Goal: Transaction & Acquisition: Purchase product/service

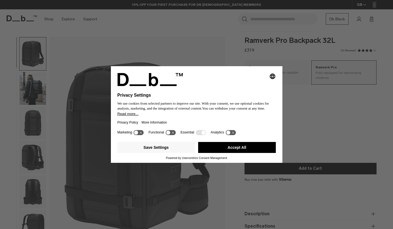
click at [244, 146] on button "Accept All" at bounding box center [237, 147] width 78 height 11
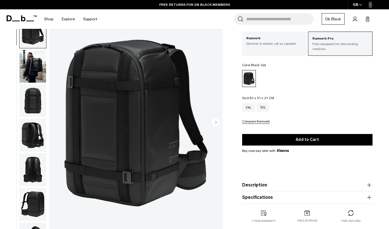
scroll to position [30, 0]
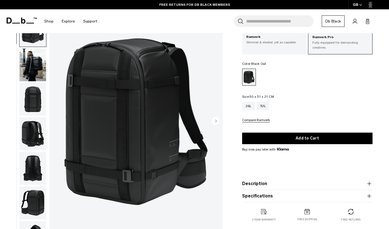
click at [215, 120] on circle "Next slide" at bounding box center [216, 121] width 8 height 8
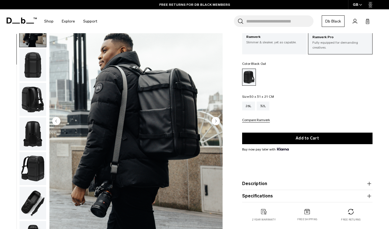
scroll to position [35, 0]
click at [215, 120] on circle "Next slide" at bounding box center [216, 121] width 8 height 8
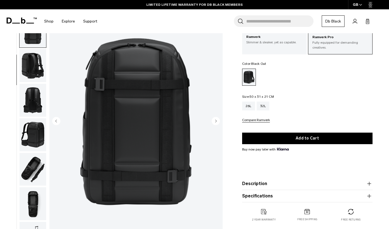
scroll to position [69, 0]
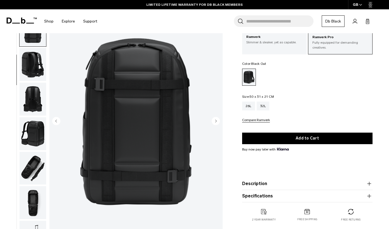
click at [215, 120] on circle "Next slide" at bounding box center [216, 121] width 8 height 8
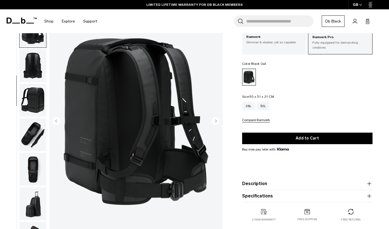
scroll to position [103, 0]
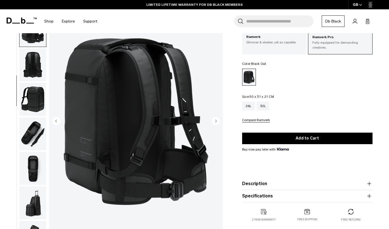
click at [215, 120] on circle "Next slide" at bounding box center [216, 121] width 8 height 8
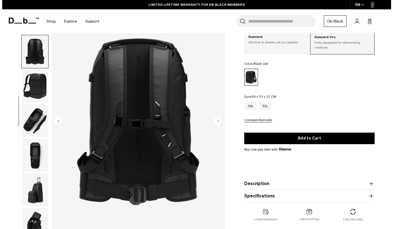
scroll to position [128, 0]
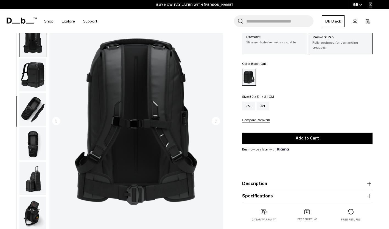
click at [215, 120] on circle "Next slide" at bounding box center [216, 121] width 8 height 8
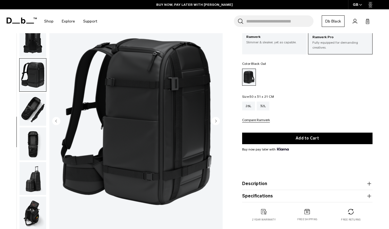
click at [215, 120] on circle "Next slide" at bounding box center [216, 121] width 8 height 8
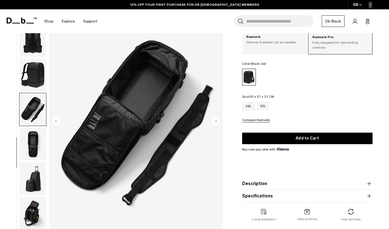
click at [215, 120] on circle "Next slide" at bounding box center [216, 121] width 8 height 8
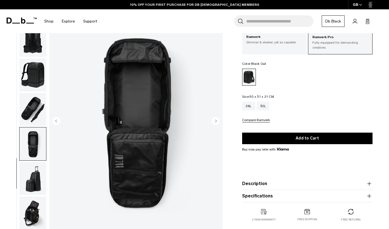
click at [215, 120] on circle "Next slide" at bounding box center [216, 121] width 8 height 8
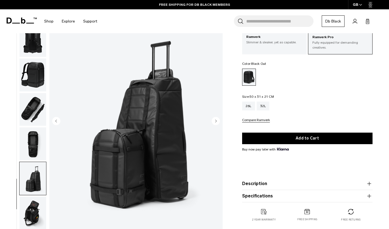
click at [215, 122] on icon "Next slide" at bounding box center [215, 121] width 1 height 2
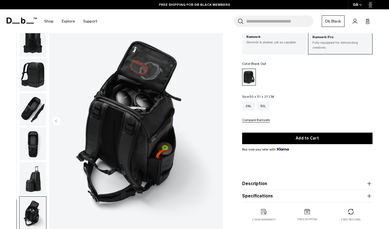
click at [215, 122] on img "10 / 10" at bounding box center [135, 121] width 173 height 216
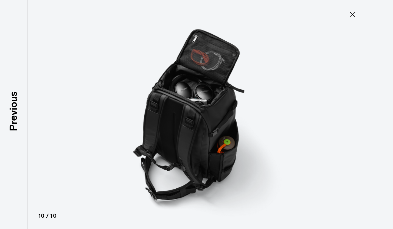
scroll to position [125, 0]
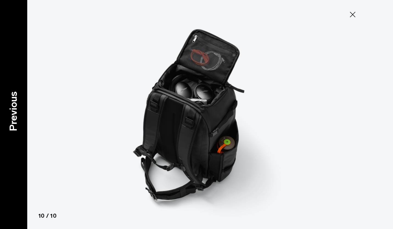
click at [15, 109] on p "Previous" at bounding box center [13, 111] width 15 height 40
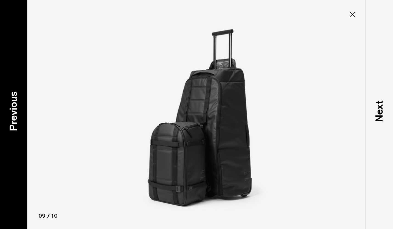
click at [15, 109] on p "Previous" at bounding box center [13, 111] width 15 height 40
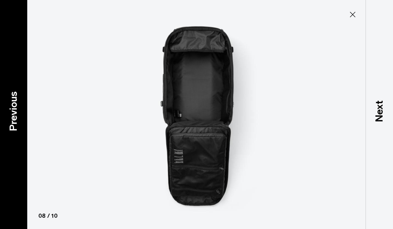
click at [15, 109] on p "Previous" at bounding box center [13, 111] width 15 height 40
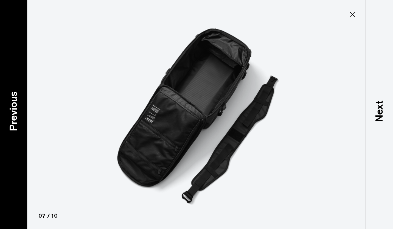
click at [15, 109] on p "Previous" at bounding box center [13, 111] width 15 height 40
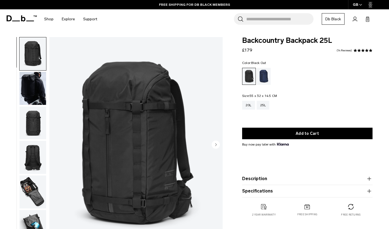
click at [213, 143] on circle "Next slide" at bounding box center [216, 144] width 8 height 8
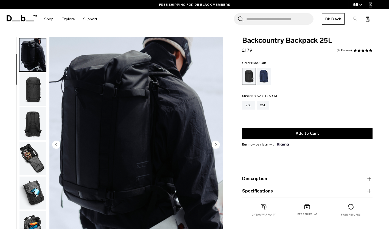
scroll to position [35, 0]
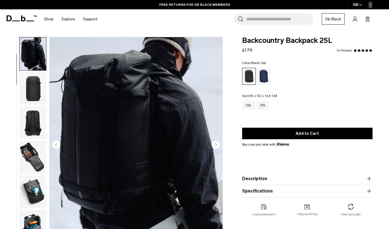
click at [216, 143] on circle "Next slide" at bounding box center [216, 144] width 8 height 8
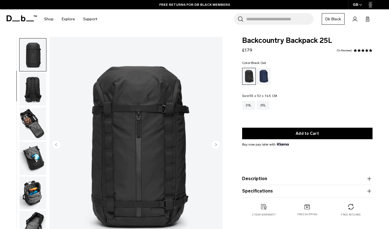
scroll to position [69, 0]
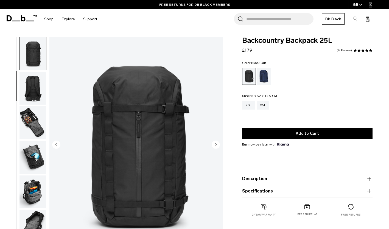
click at [216, 143] on circle "Next slide" at bounding box center [216, 144] width 8 height 8
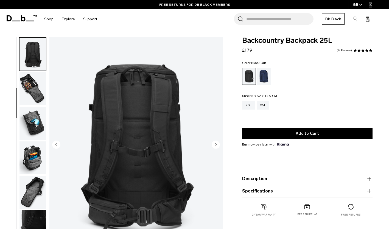
scroll to position [103, 0]
click at [215, 146] on icon "Next slide" at bounding box center [215, 144] width 1 height 2
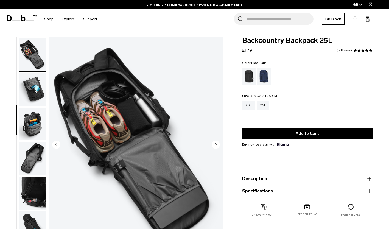
scroll to position [138, 0]
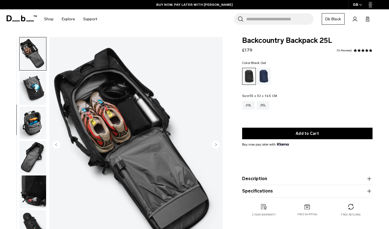
click at [215, 146] on icon "Next slide" at bounding box center [215, 144] width 1 height 2
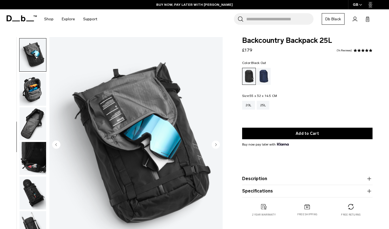
scroll to position [173, 0]
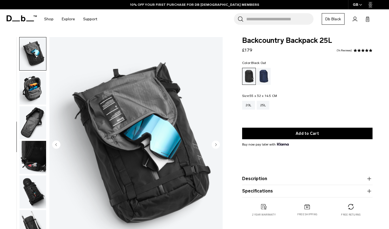
click at [215, 146] on icon "Next slide" at bounding box center [215, 144] width 1 height 2
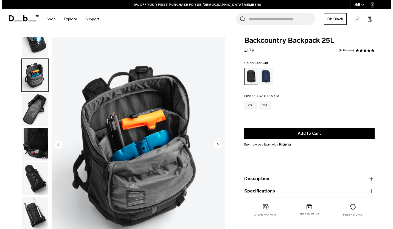
scroll to position [197, 0]
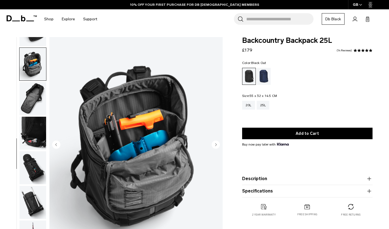
click at [215, 146] on icon "Next slide" at bounding box center [215, 144] width 1 height 2
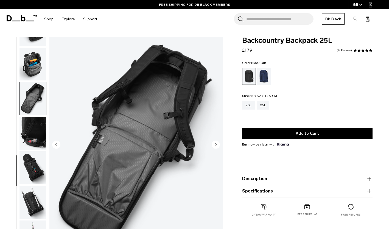
click at [215, 146] on icon "Next slide" at bounding box center [215, 144] width 1 height 2
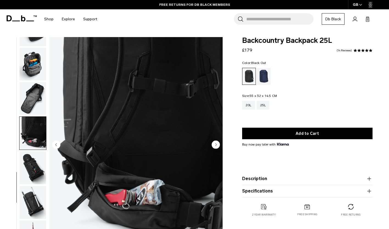
click at [215, 146] on icon "Next slide" at bounding box center [215, 144] width 1 height 2
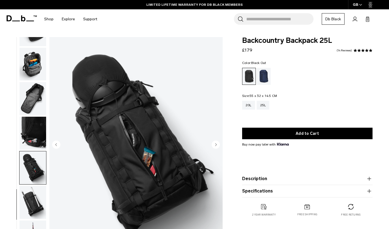
click at [215, 146] on icon "Next slide" at bounding box center [215, 144] width 1 height 2
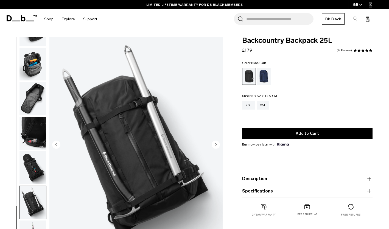
click at [215, 146] on icon "Next slide" at bounding box center [215, 144] width 1 height 2
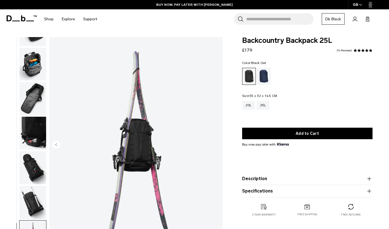
click at [215, 146] on img "12 / 12" at bounding box center [135, 145] width 173 height 216
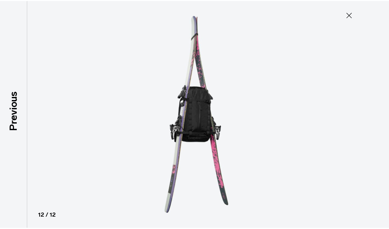
scroll to position [194, 0]
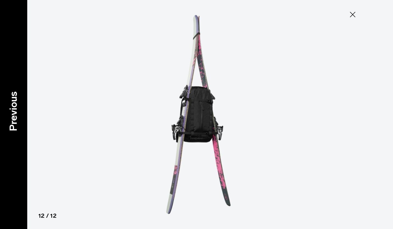
click at [19, 107] on p "Previous" at bounding box center [13, 111] width 15 height 40
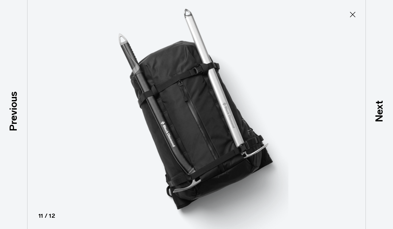
click at [353, 13] on icon at bounding box center [352, 14] width 5 height 5
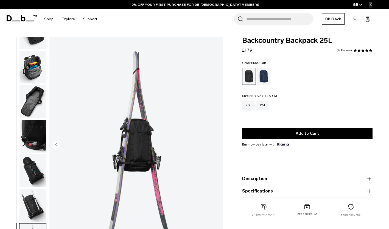
scroll to position [197, 0]
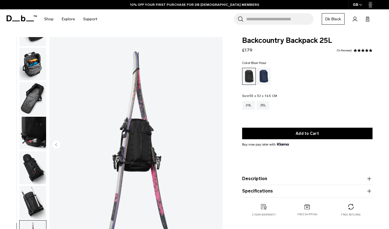
click at [263, 76] on div "Blue Hour" at bounding box center [264, 76] width 14 height 17
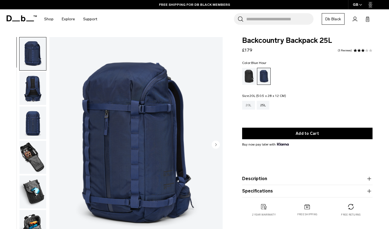
click at [247, 104] on div "20L" at bounding box center [248, 105] width 13 height 9
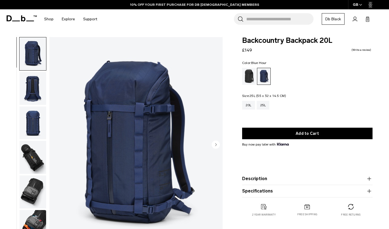
click at [263, 106] on div "25L" at bounding box center [263, 105] width 13 height 9
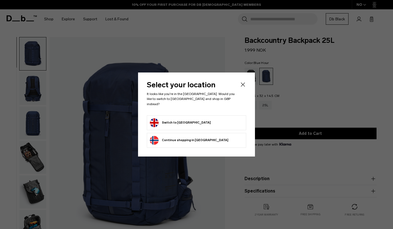
click at [244, 86] on icon "Close" at bounding box center [243, 84] width 7 height 7
